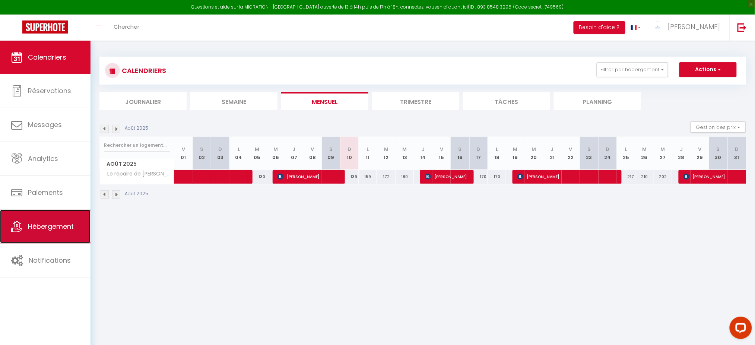
click at [53, 229] on span "Hébergement" at bounding box center [51, 226] width 46 height 9
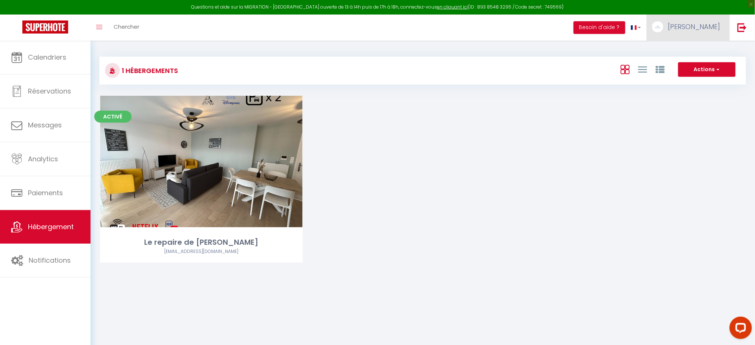
click at [701, 18] on link "[PERSON_NAME]" at bounding box center [688, 28] width 83 height 26
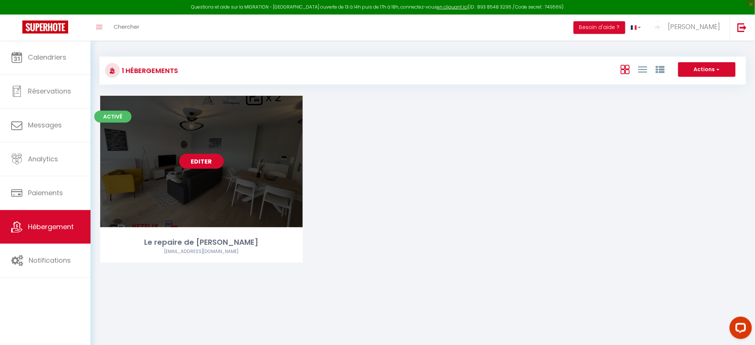
click at [189, 159] on link "Editer" at bounding box center [201, 161] width 45 height 15
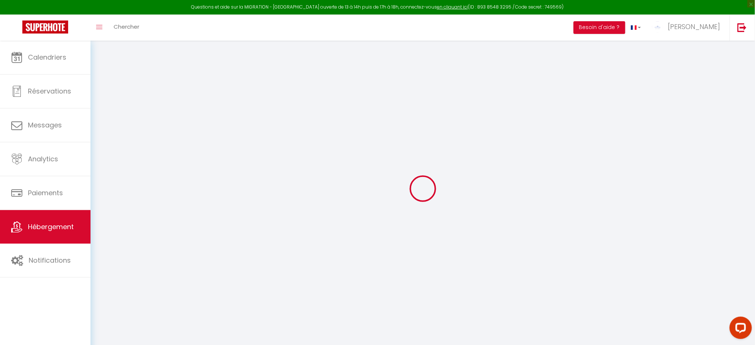
select select "+ 15 %"
select select "+ 25 %"
select select "+ 17 %"
select select
checkbox input "false"
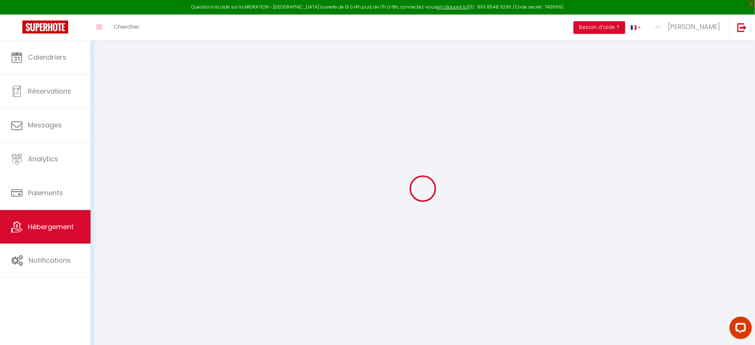
checkbox input "false"
select select "6609-1258588077254491005"
select select "180"
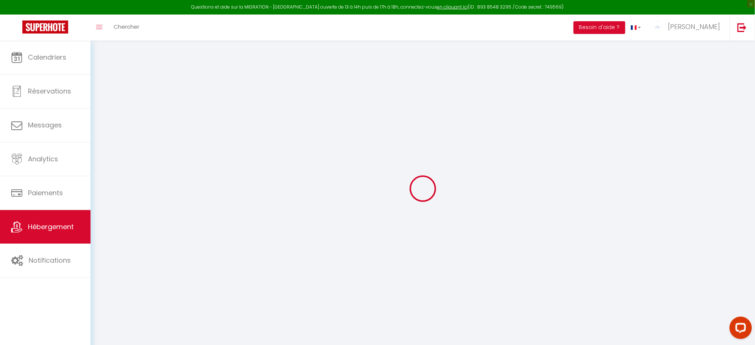
select select "EUR"
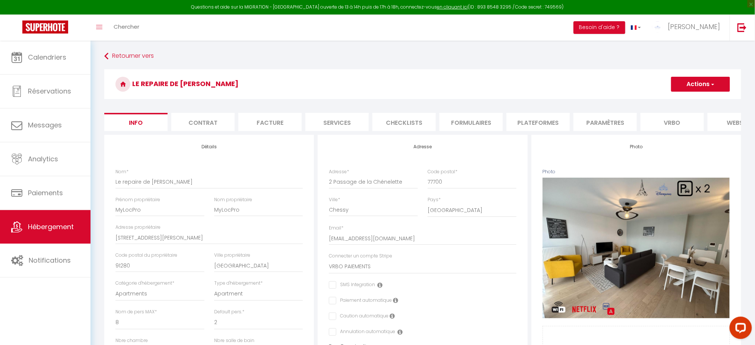
click at [508, 123] on li "Plateformes" at bounding box center [538, 122] width 63 height 18
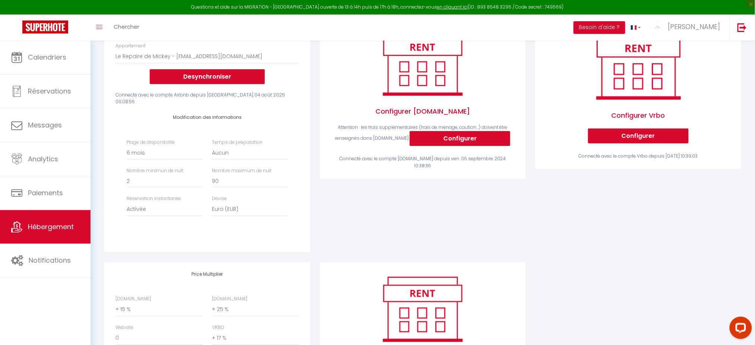
scroll to position [116, 0]
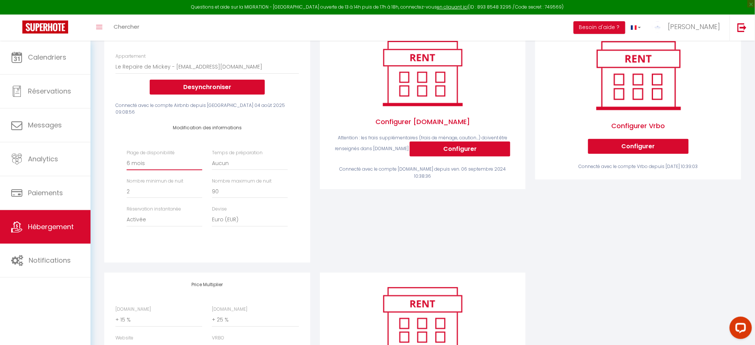
click at [156, 166] on select "Date indisponible par [PERSON_NAME] 1 mois 3 mois 6 mois 9 mois 12 mois 24 mois" at bounding box center [165, 163] width 76 height 14
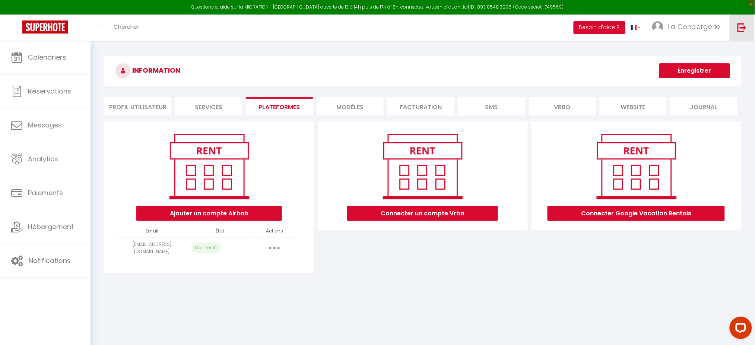
click at [741, 37] on link at bounding box center [742, 28] width 25 height 26
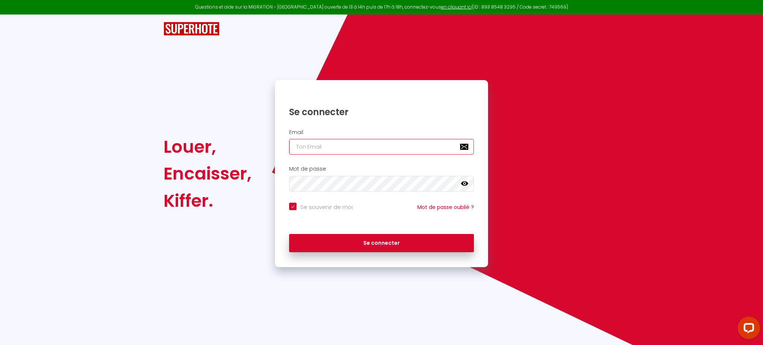
type input "patrice.guien@hop-lcd.com"
checkbox input "true"
click at [395, 149] on input "patrice.guien@hop-lcd.com" at bounding box center [381, 147] width 185 height 16
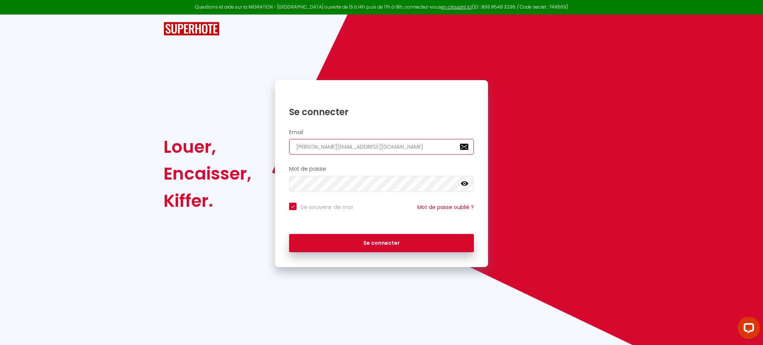
paste input "a2pconciergerie@gmail"
type input "a2pconciergerie@gmail.com"
checkbox input "true"
type input "a2pconciergerie@gmail.com"
click at [289, 234] on button "Se connecter" at bounding box center [381, 243] width 185 height 19
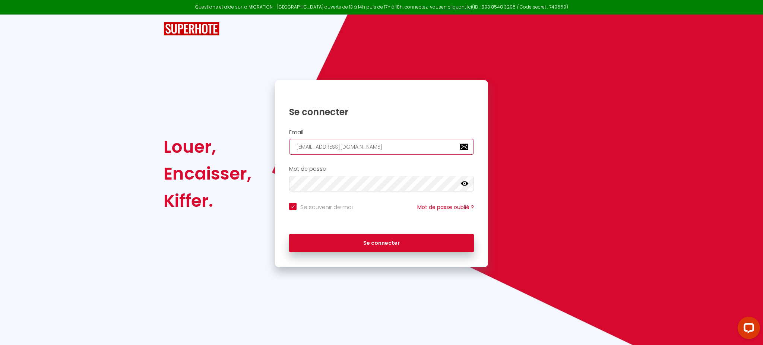
checkbox input "true"
